Goal: Task Accomplishment & Management: Manage account settings

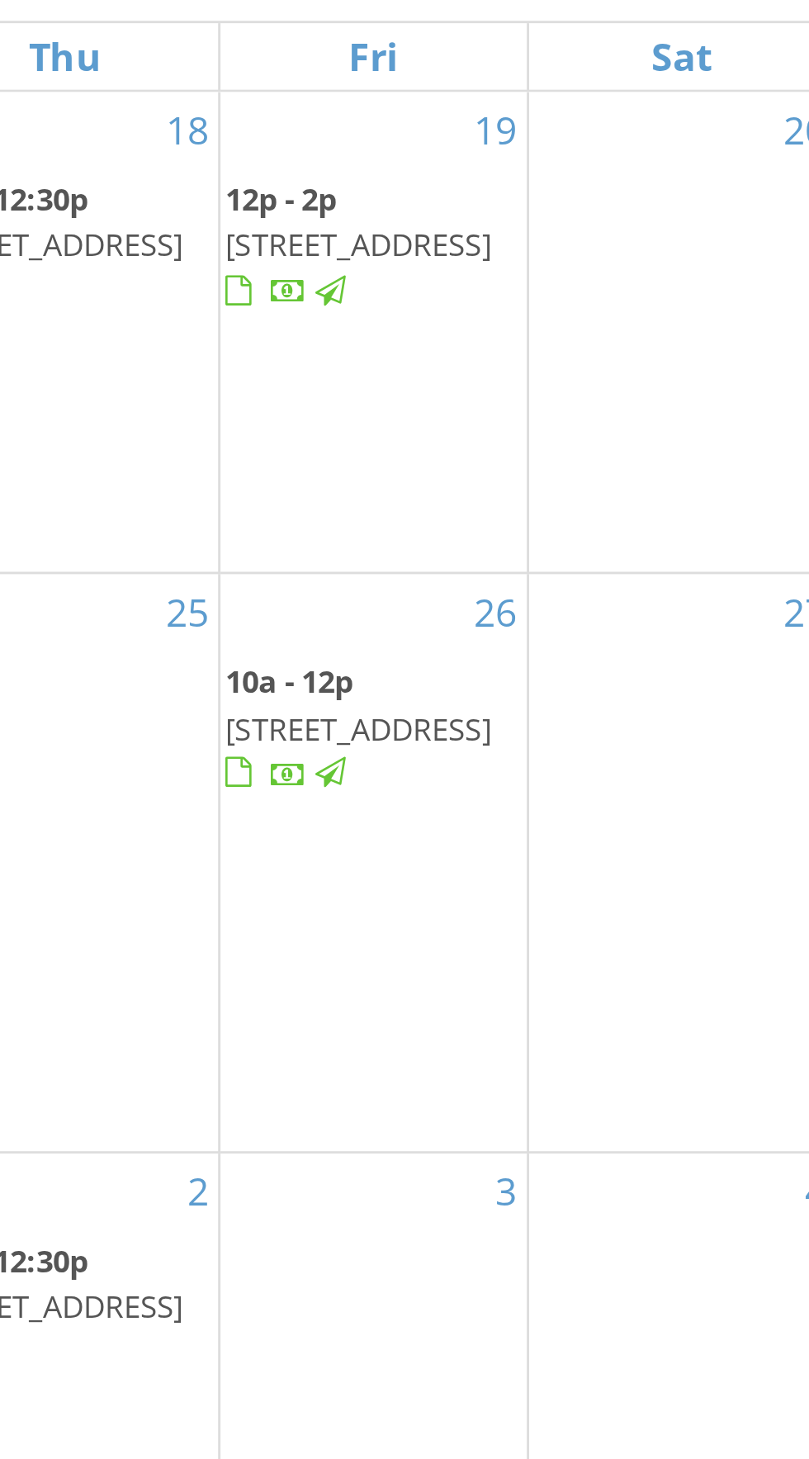
scroll to position [1174, 0]
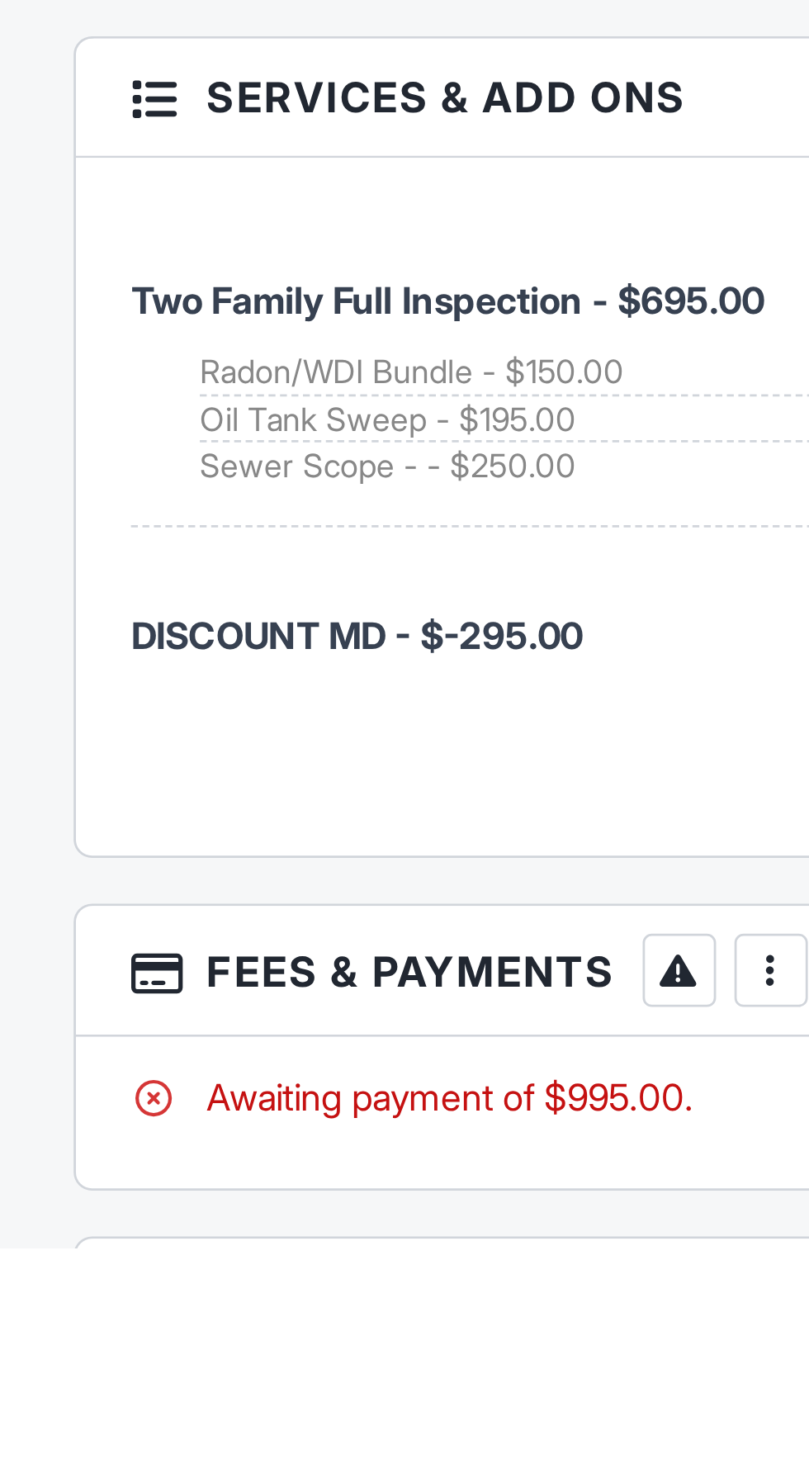
scroll to position [1856, 0]
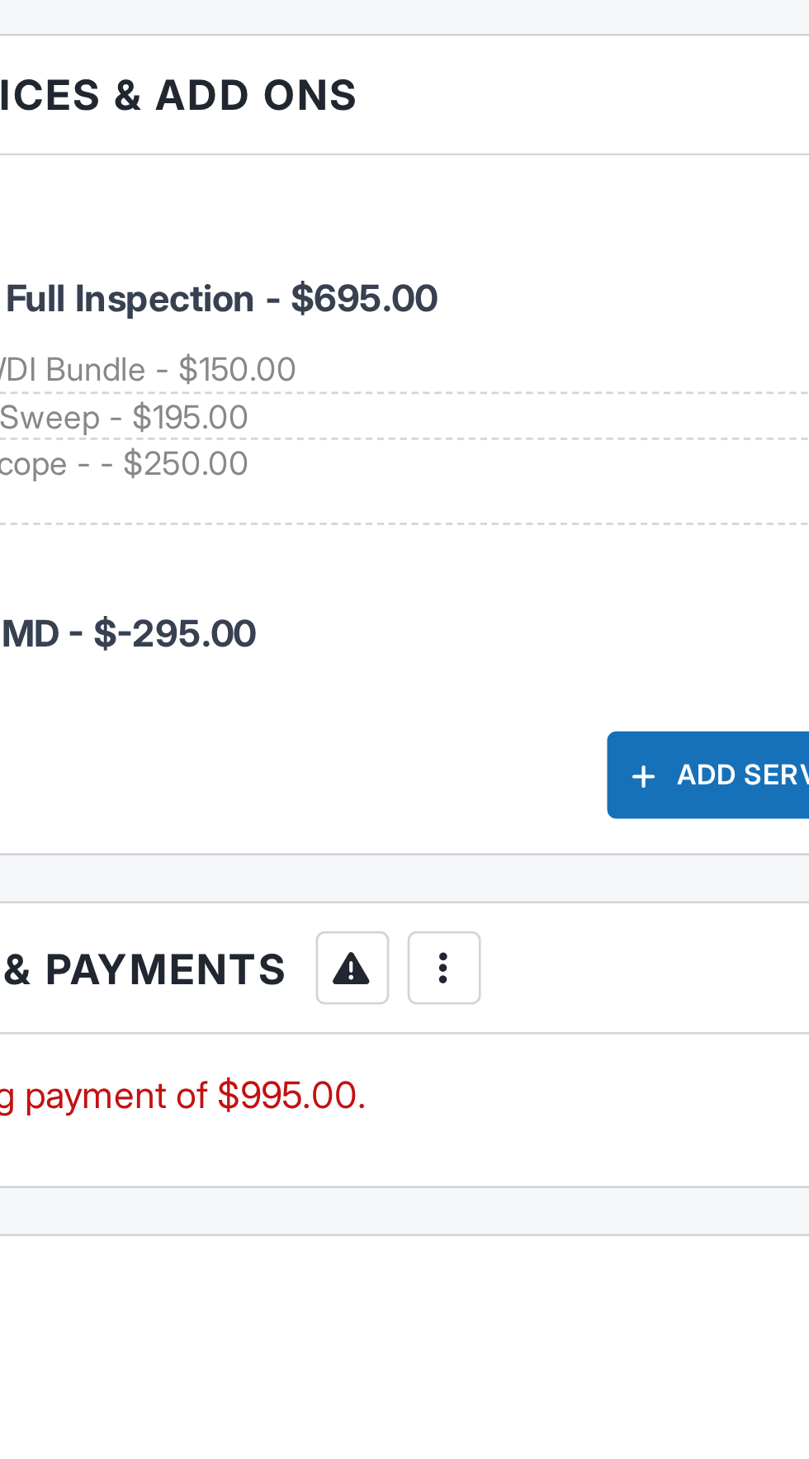
click at [294, 1350] on div at bounding box center [291, 1358] width 17 height 17
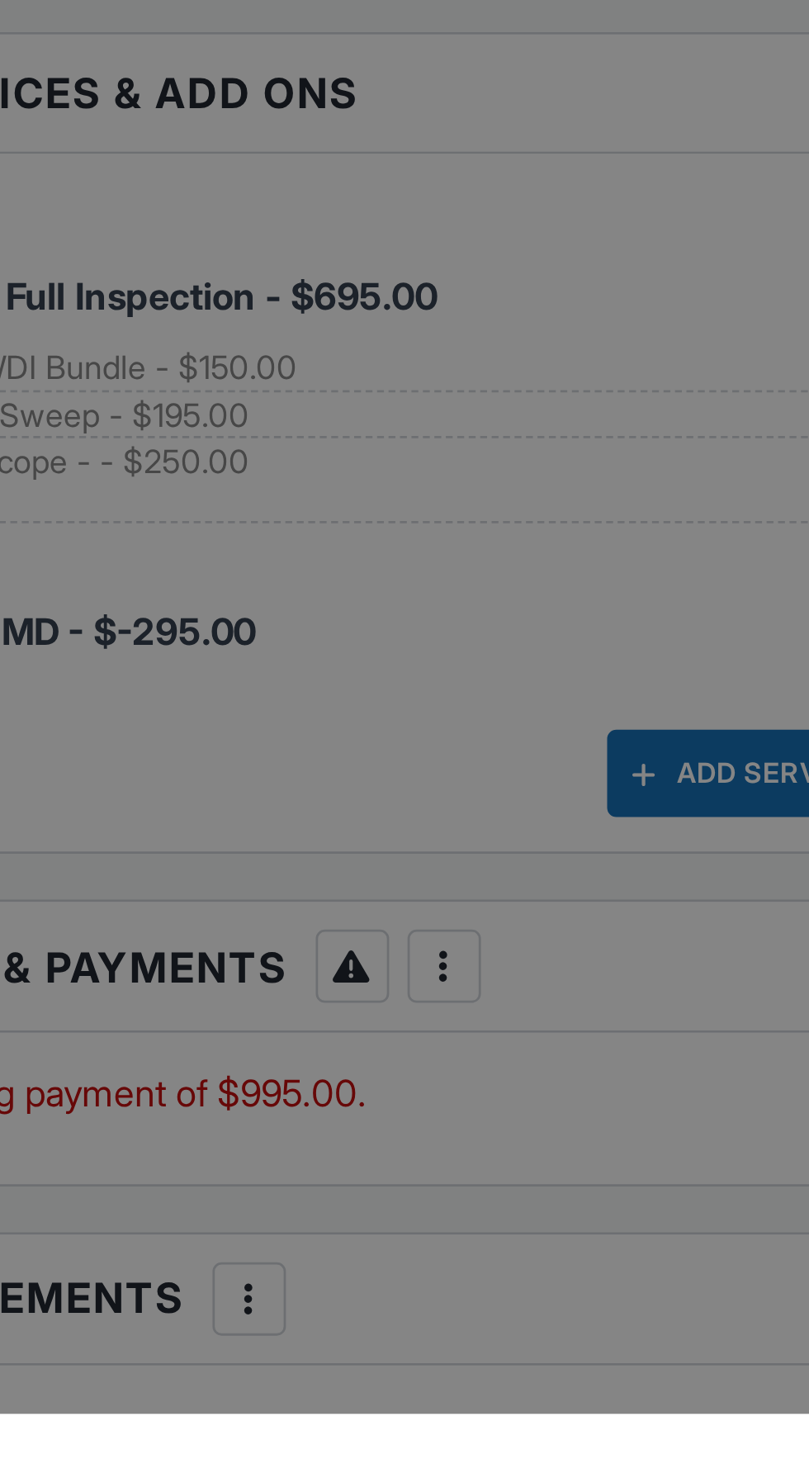
scroll to position [1932, 0]
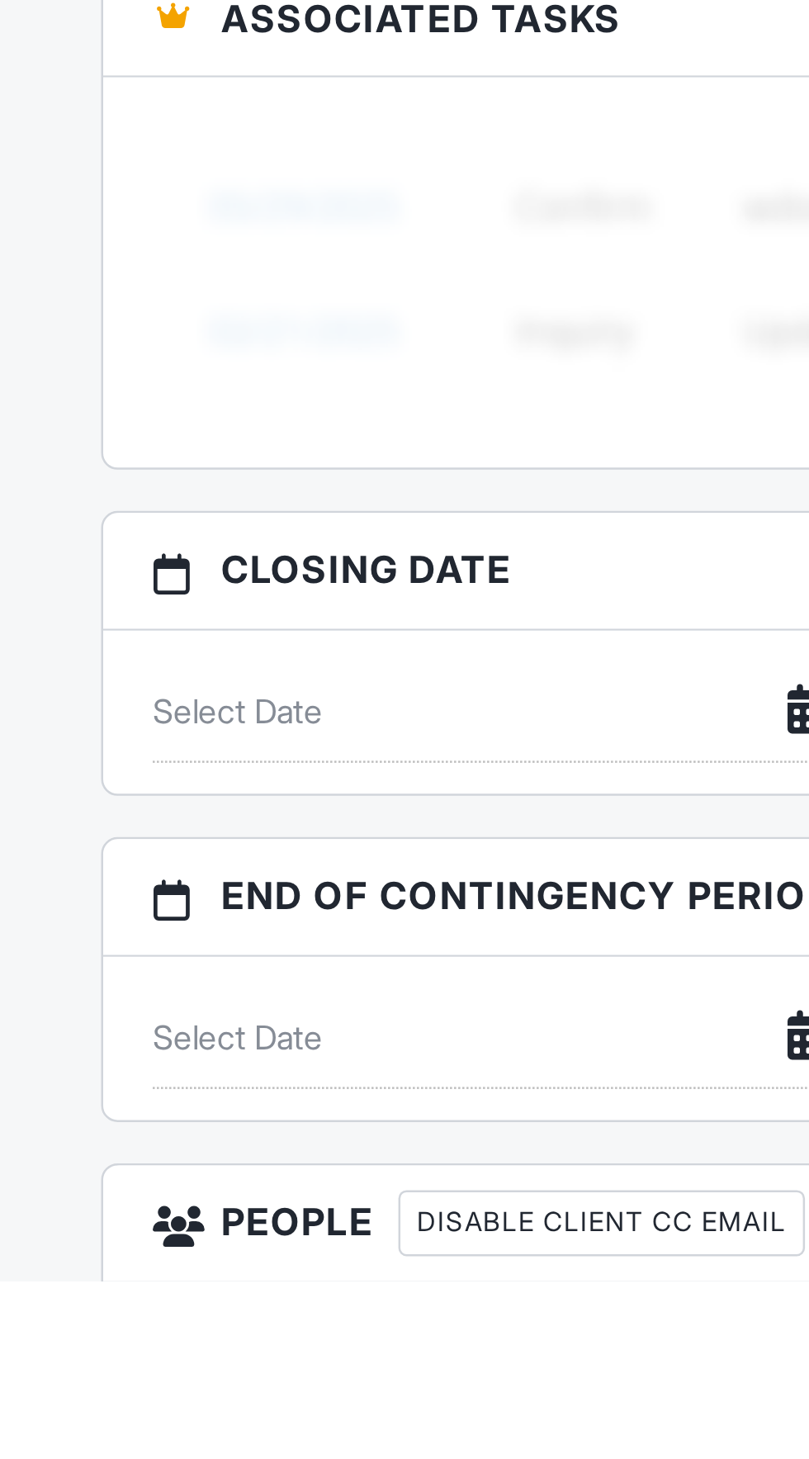
scroll to position [998, 0]
